Goal: Transaction & Acquisition: Purchase product/service

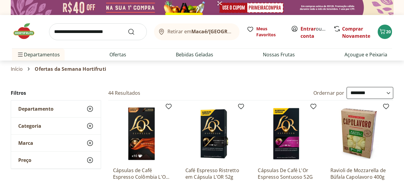
select select "**********"
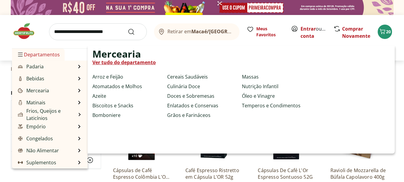
scroll to position [60, 0]
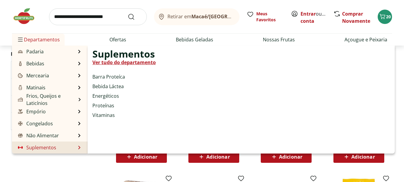
click at [41, 148] on link "Suplementos" at bounding box center [36, 147] width 39 height 7
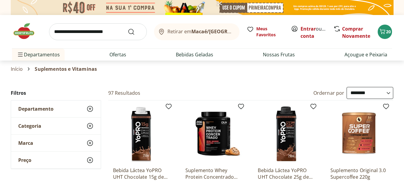
select select "**********"
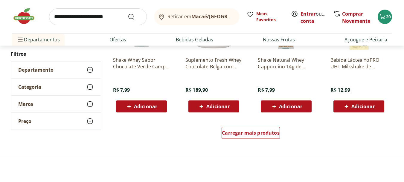
scroll to position [419, 0]
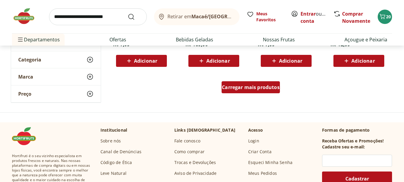
click at [239, 85] on span "Carregar mais produtos" at bounding box center [251, 87] width 58 height 5
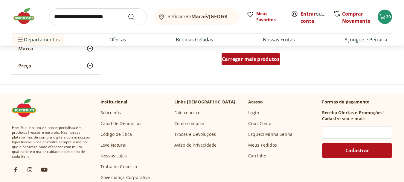
scroll to position [838, 0]
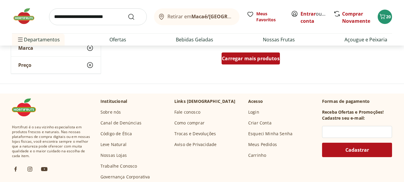
click at [241, 57] on span "Carregar mais produtos" at bounding box center [251, 58] width 58 height 5
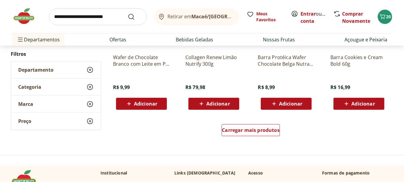
scroll to position [1167, 0]
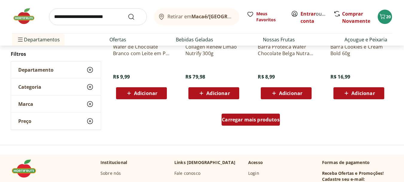
click at [238, 119] on span "Carregar mais produtos" at bounding box center [251, 119] width 58 height 5
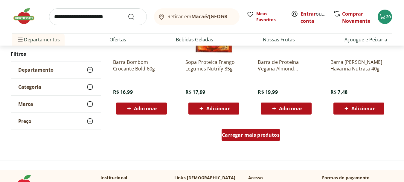
scroll to position [1556, 0]
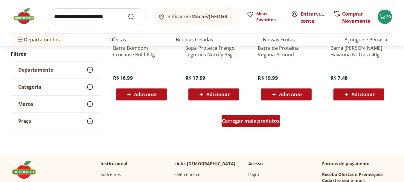
click at [238, 119] on span "Carregar mais produtos" at bounding box center [251, 120] width 58 height 5
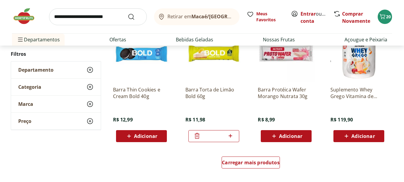
scroll to position [1915, 0]
